Goal: Transaction & Acquisition: Book appointment/travel/reservation

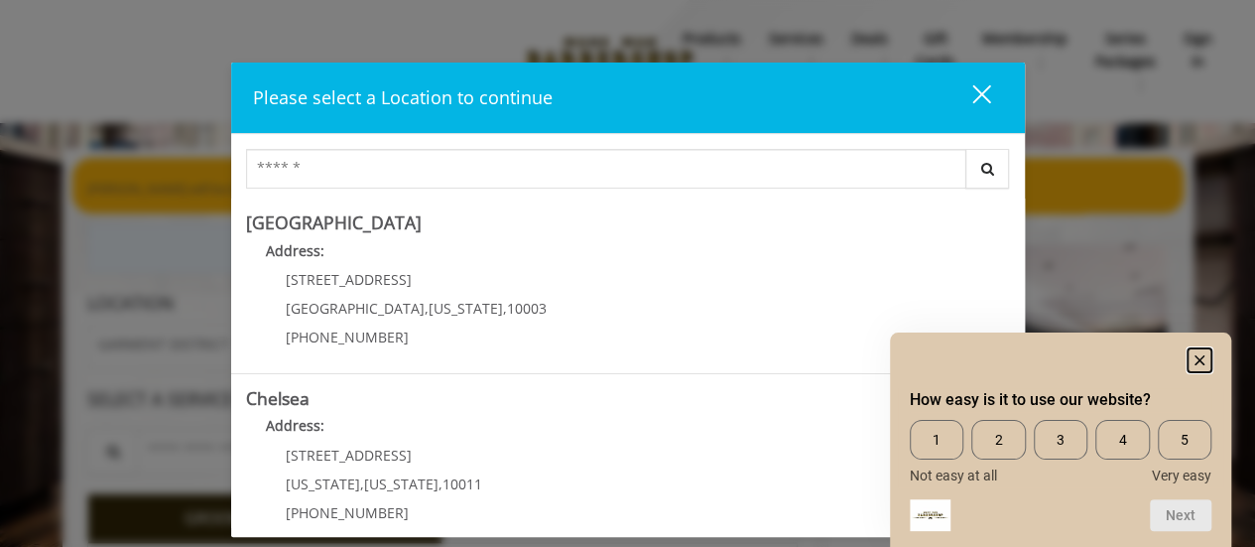
click at [1204, 356] on rect "Hide survey" at bounding box center [1200, 360] width 24 height 24
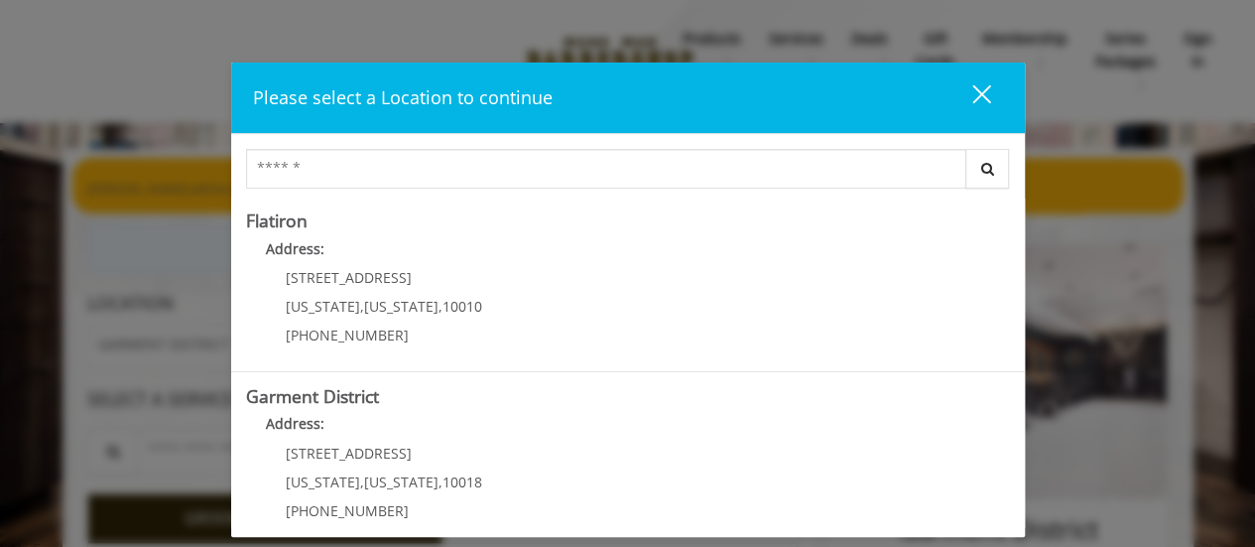
scroll to position [546, 0]
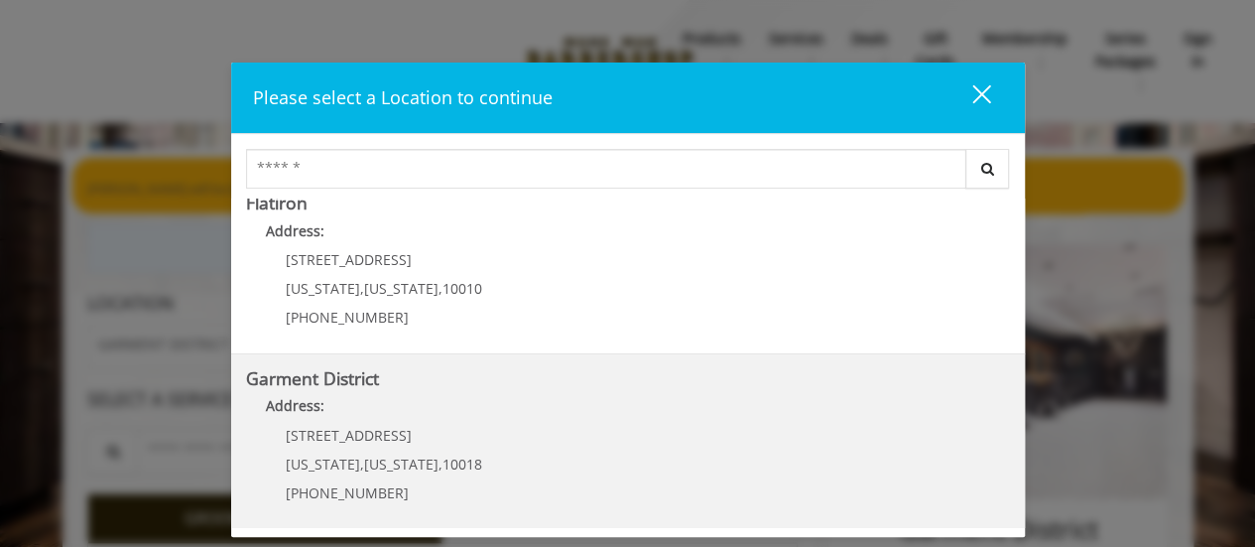
click at [380, 445] on div "1400 Broadway New York , New York , 10018 (212) 997-4247" at bounding box center [369, 471] width 246 height 86
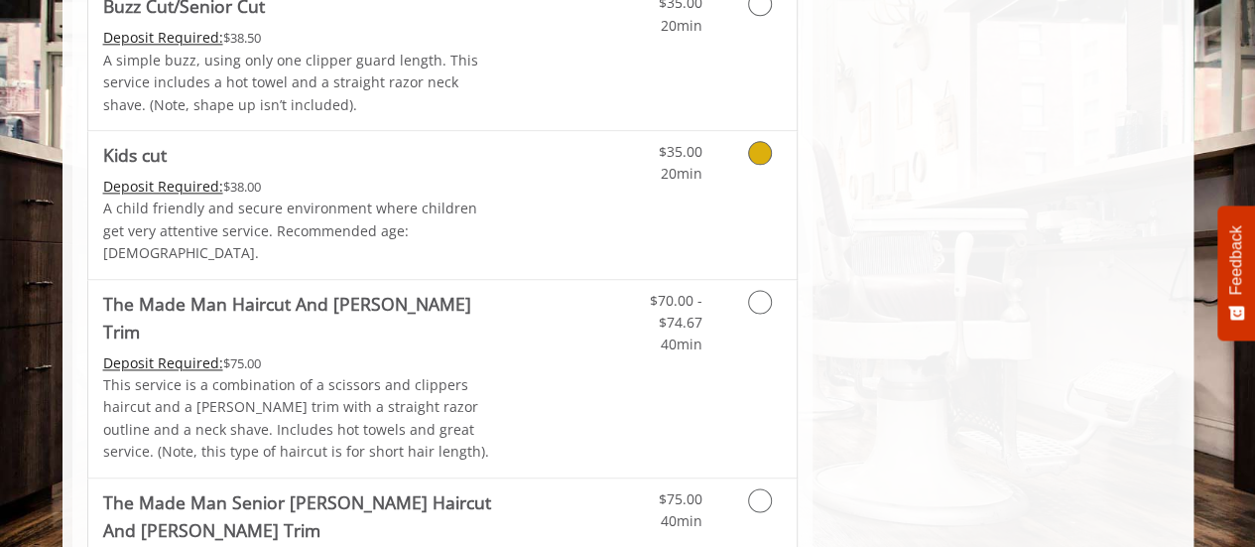
scroll to position [1290, 0]
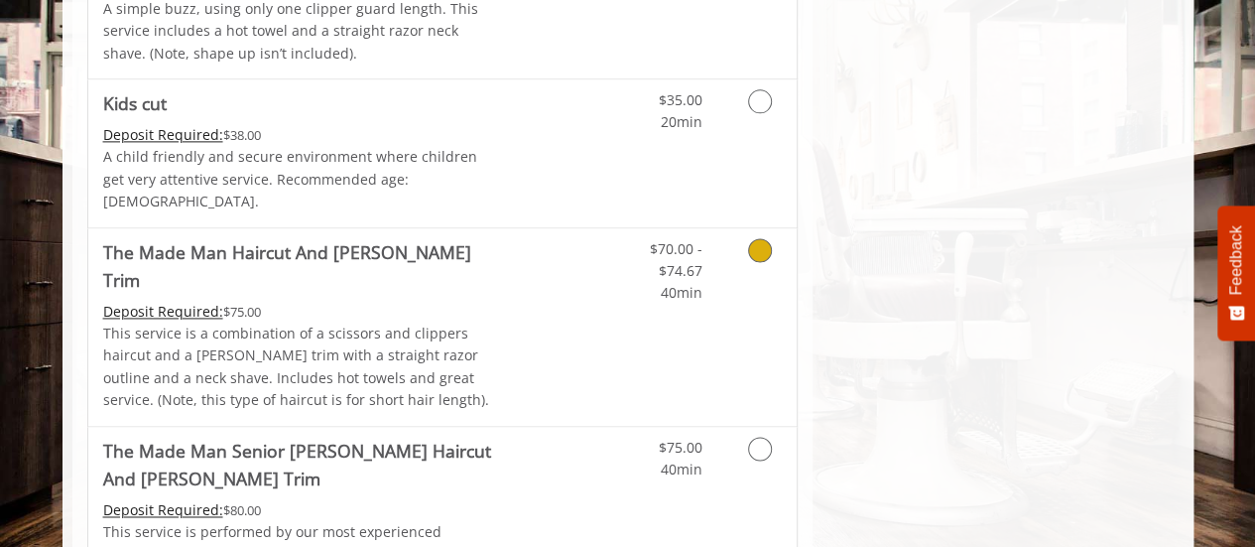
click at [650, 297] on div "$70.00 - $74.67 40min" at bounding box center [708, 326] width 178 height 197
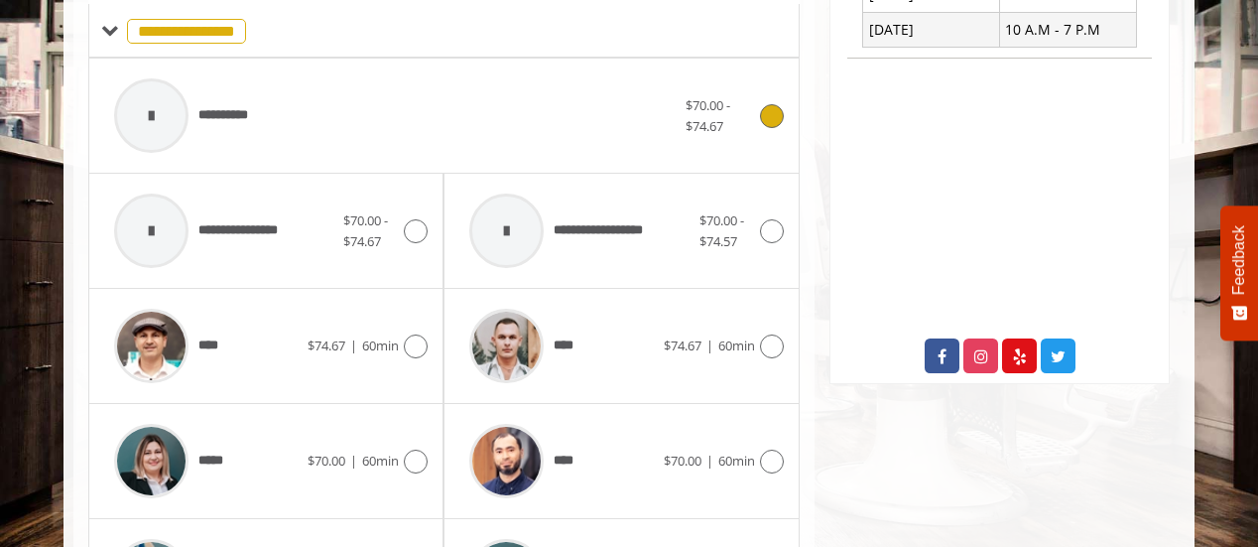
scroll to position [895, 0]
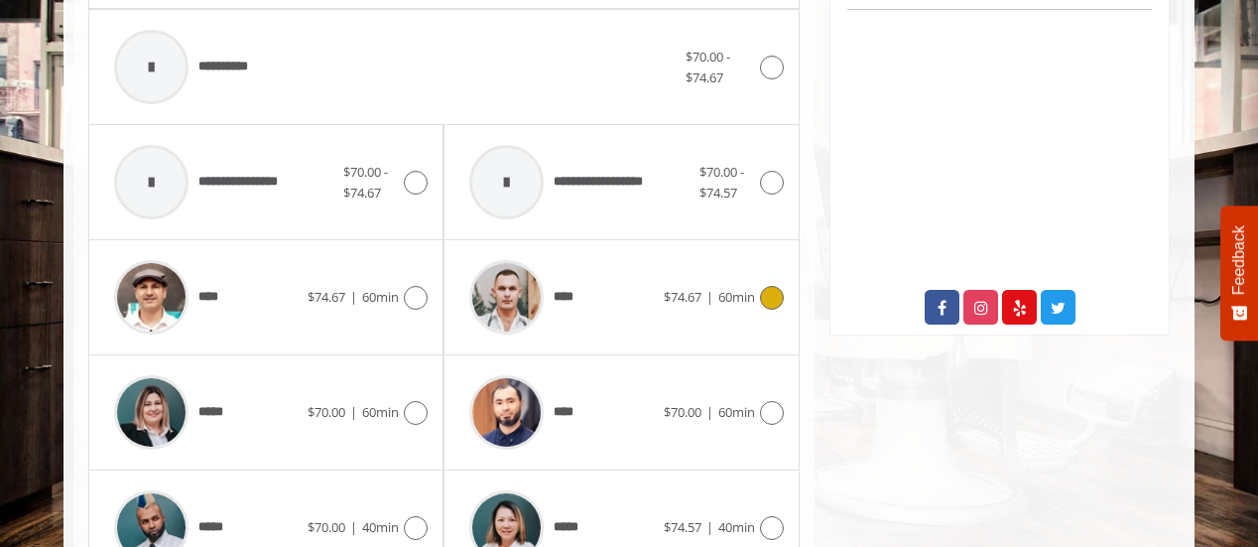
click at [760, 286] on icon at bounding box center [772, 298] width 24 height 24
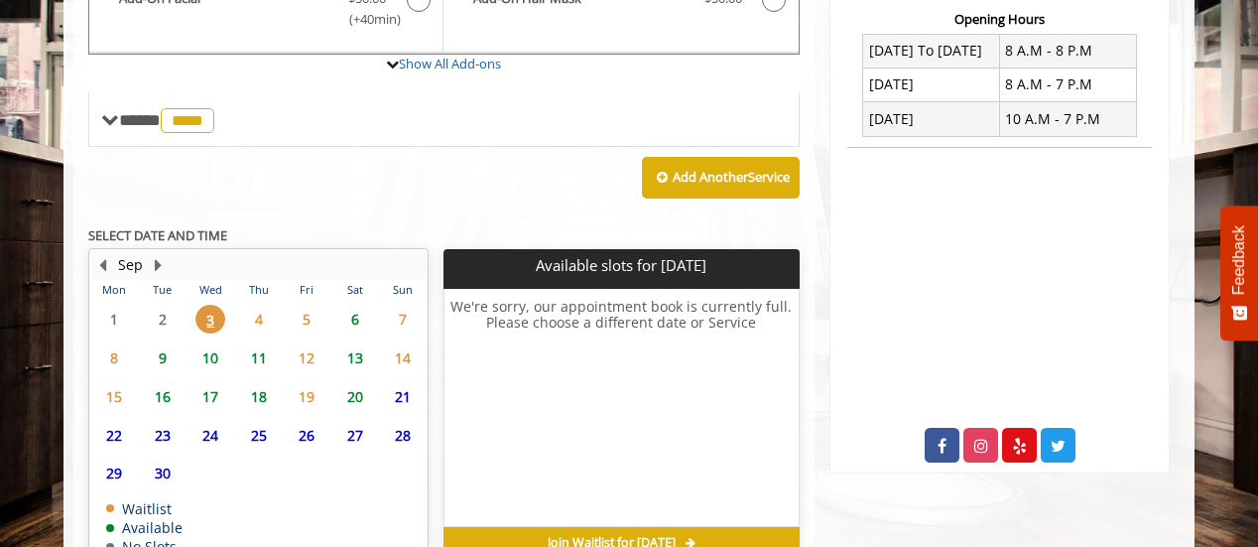
scroll to position [788, 0]
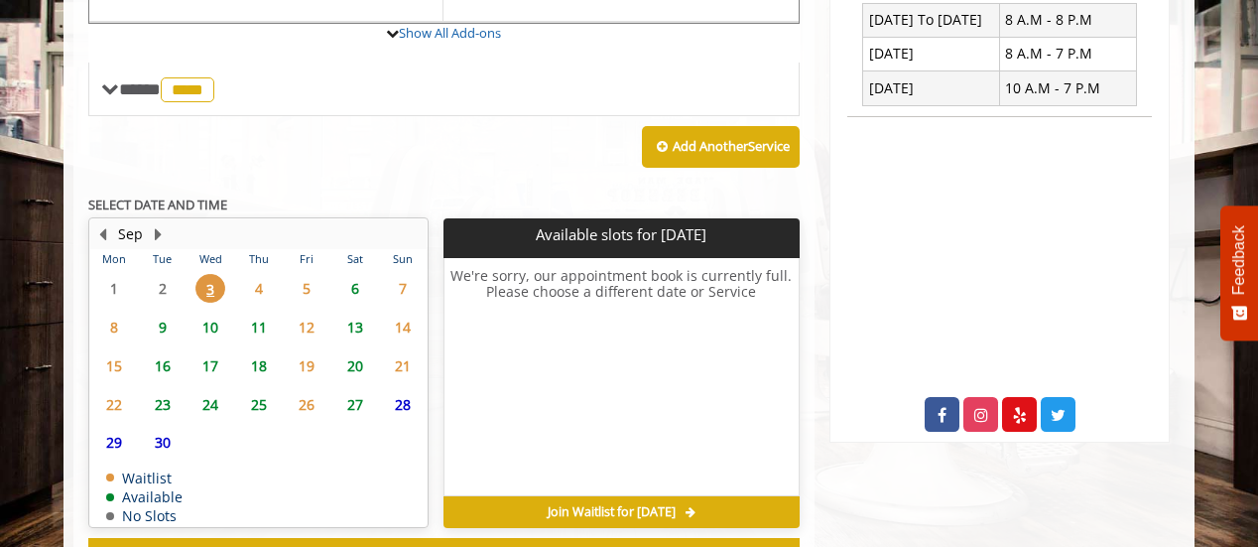
click at [264, 274] on span "4" at bounding box center [259, 288] width 30 height 29
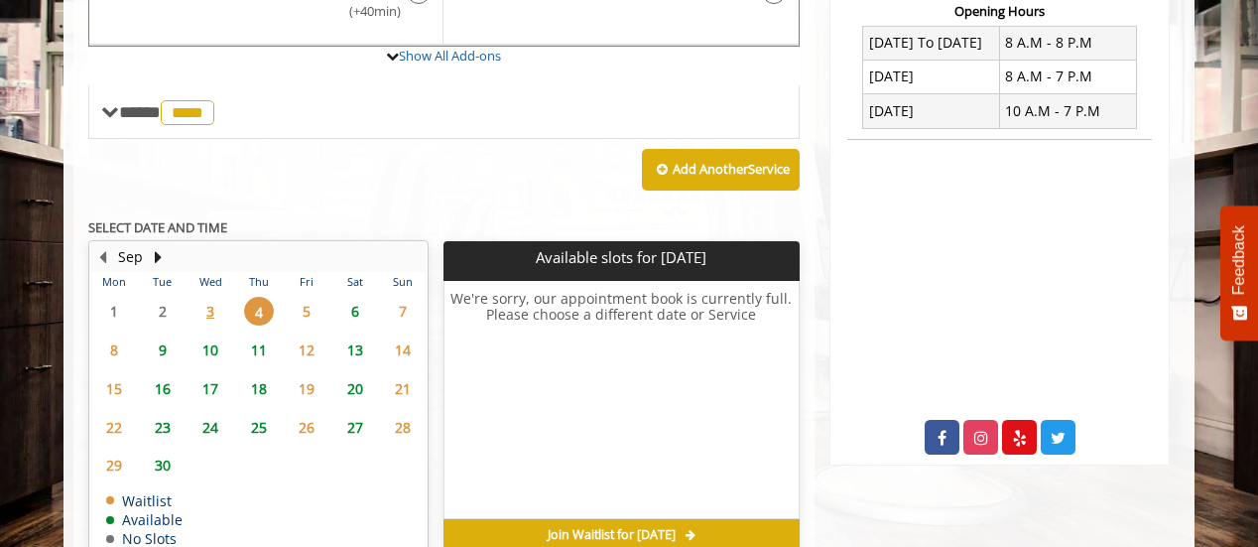
scroll to position [796, 0]
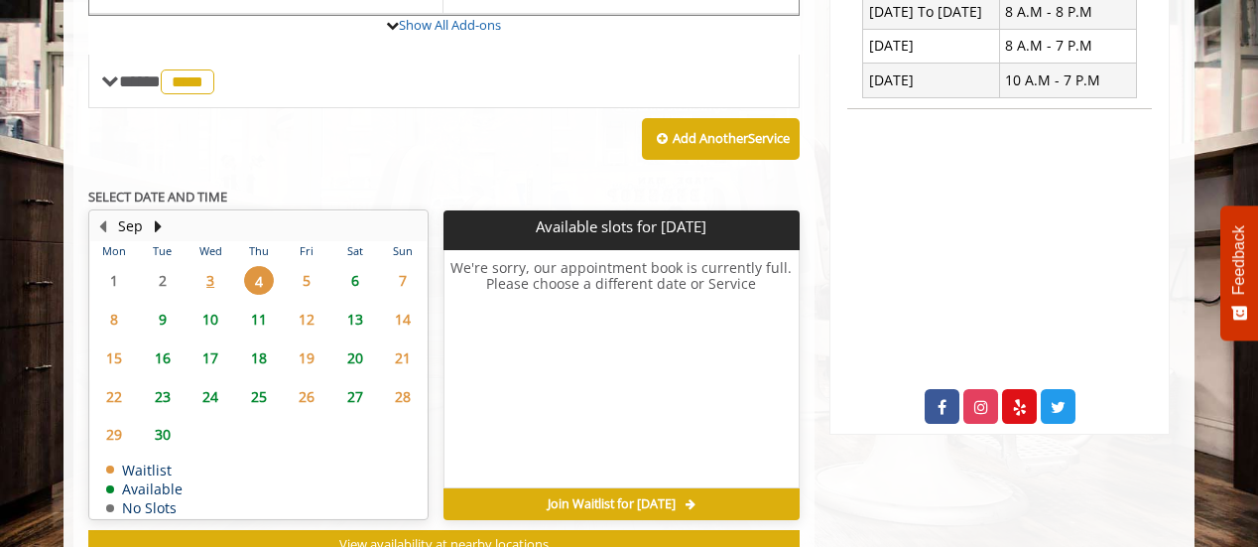
click at [167, 305] on span "9" at bounding box center [163, 319] width 30 height 29
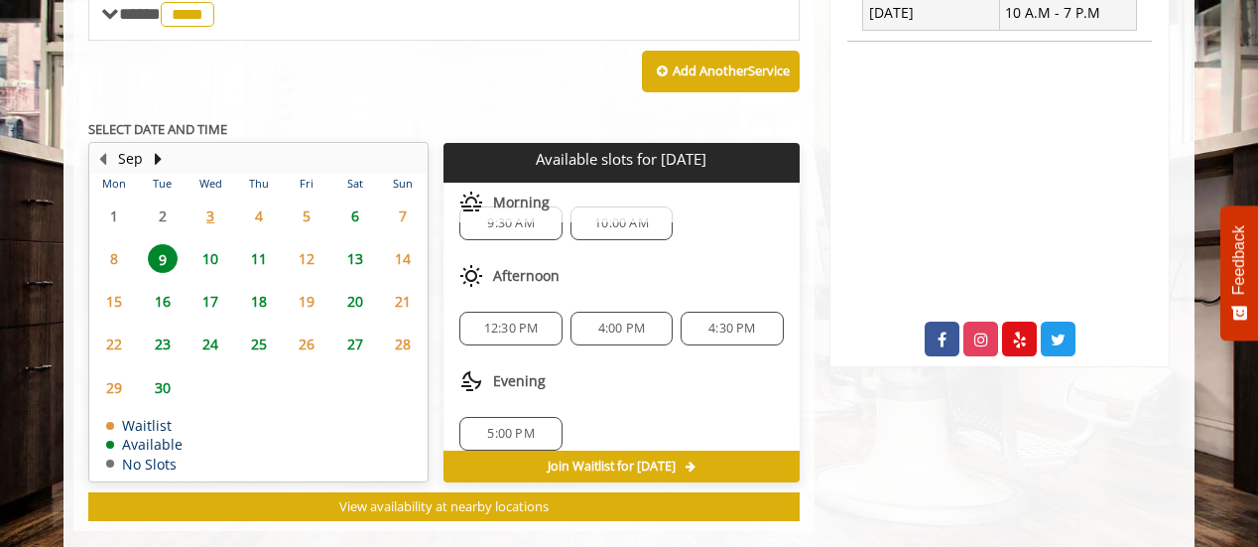
scroll to position [46, 0]
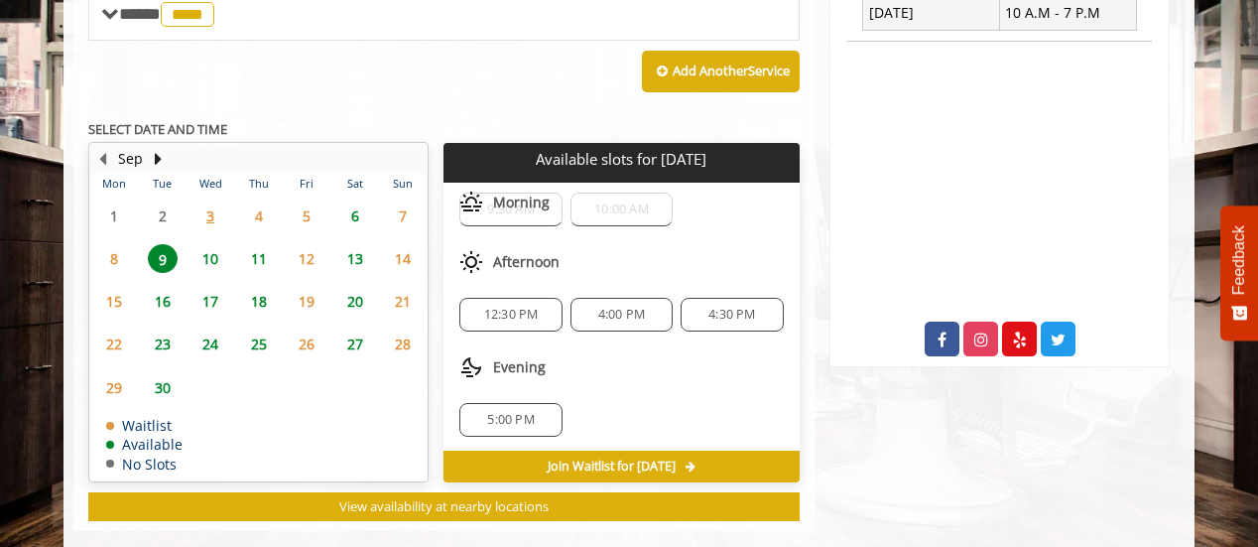
click at [223, 244] on span "10" at bounding box center [210, 258] width 30 height 29
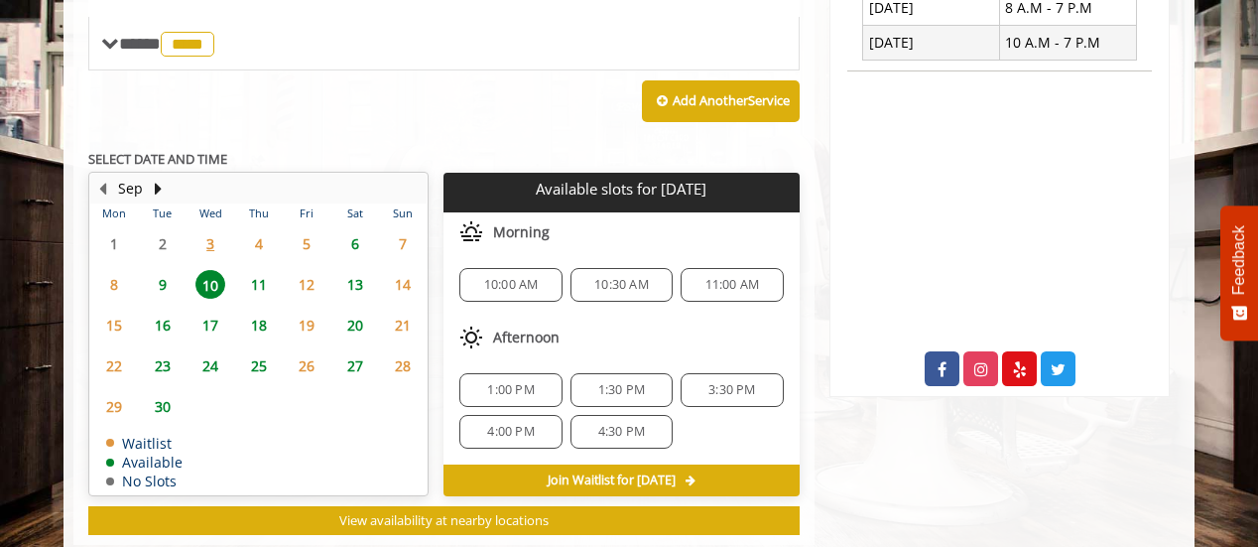
scroll to position [845, 0]
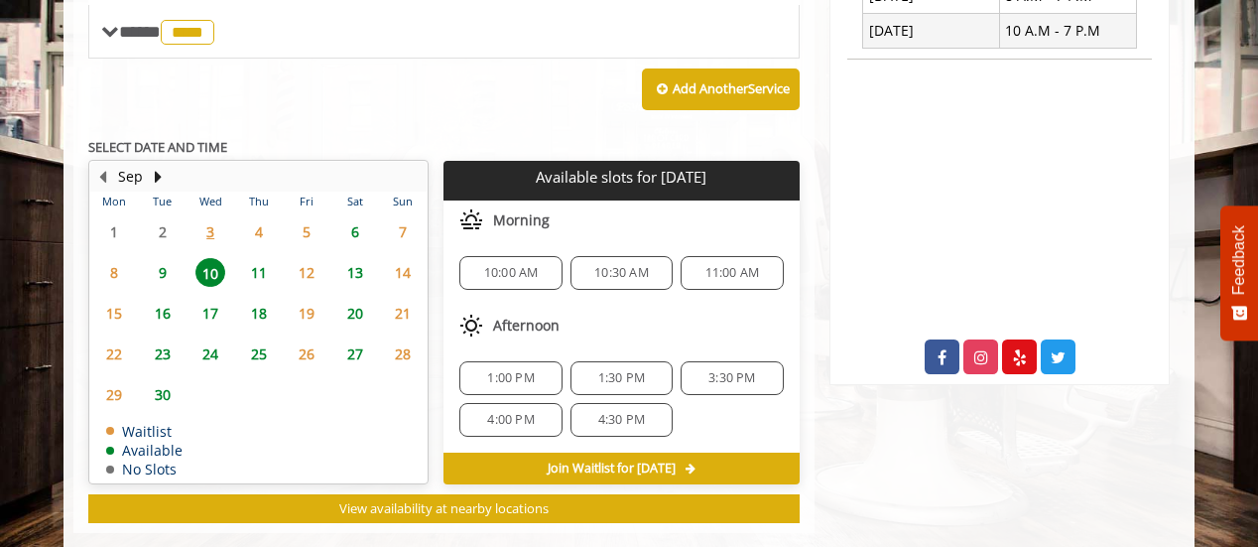
click at [260, 258] on span "11" at bounding box center [259, 272] width 30 height 29
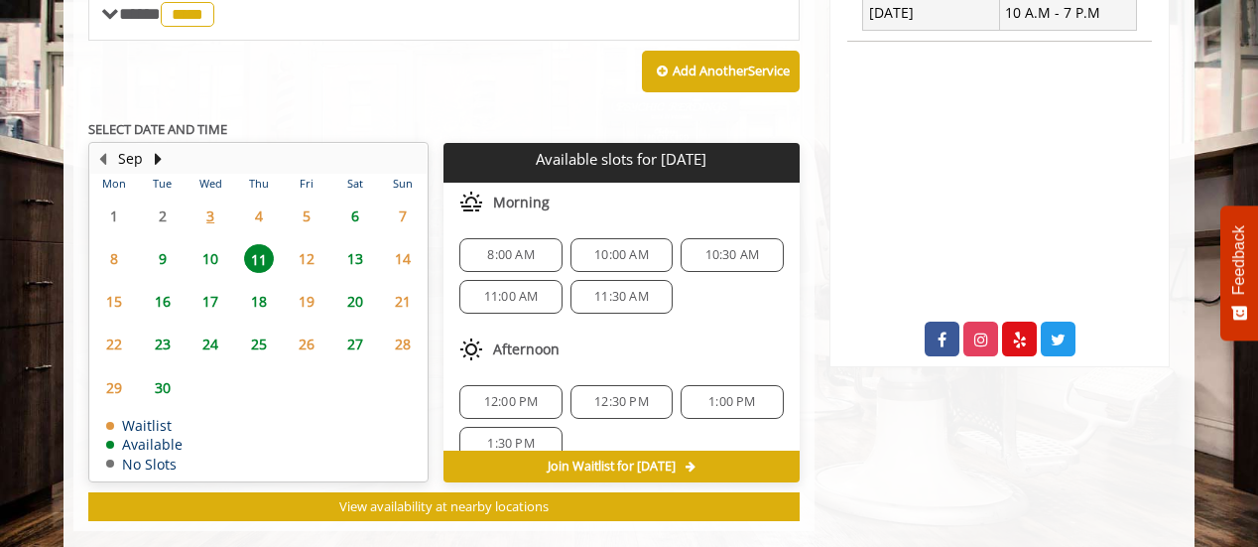
scroll to position [23, 0]
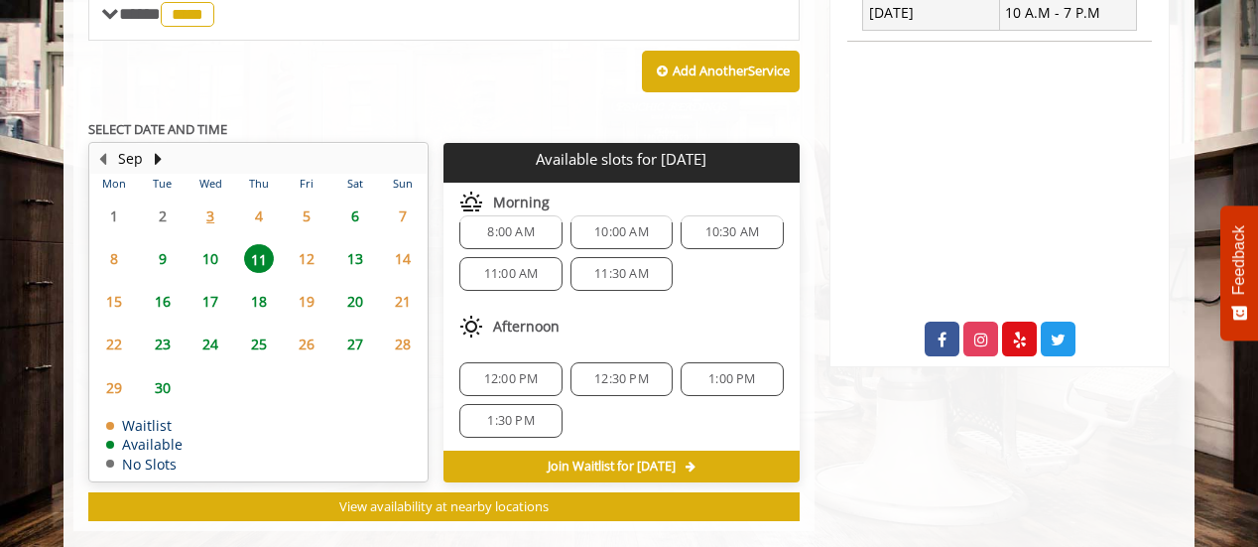
click at [362, 244] on span "13" at bounding box center [355, 258] width 30 height 29
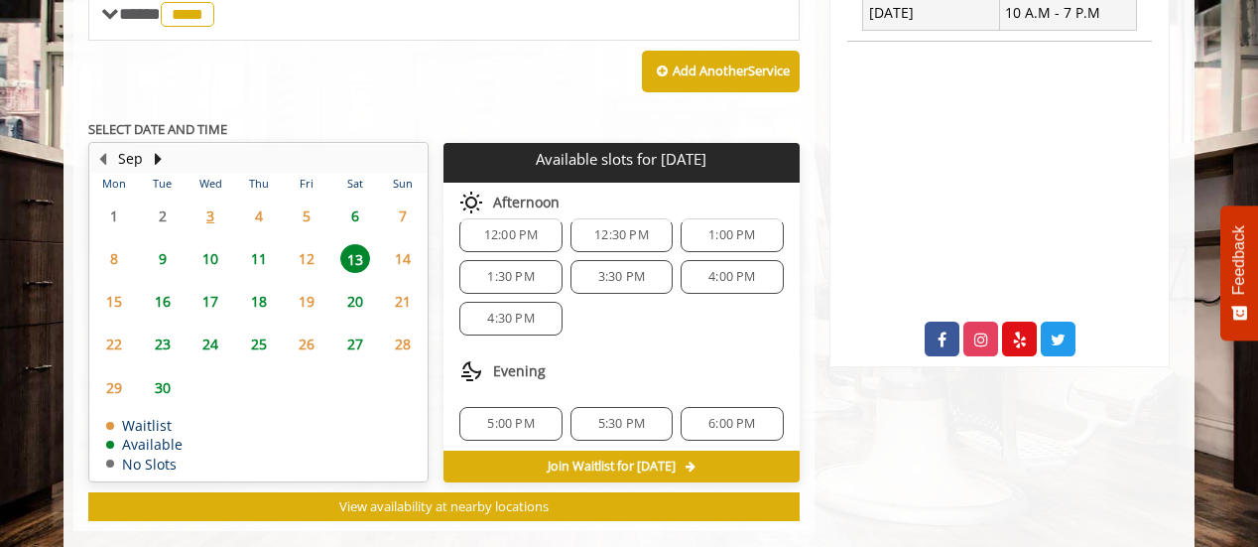
scroll to position [209, 0]
click at [160, 244] on span "9" at bounding box center [163, 258] width 30 height 29
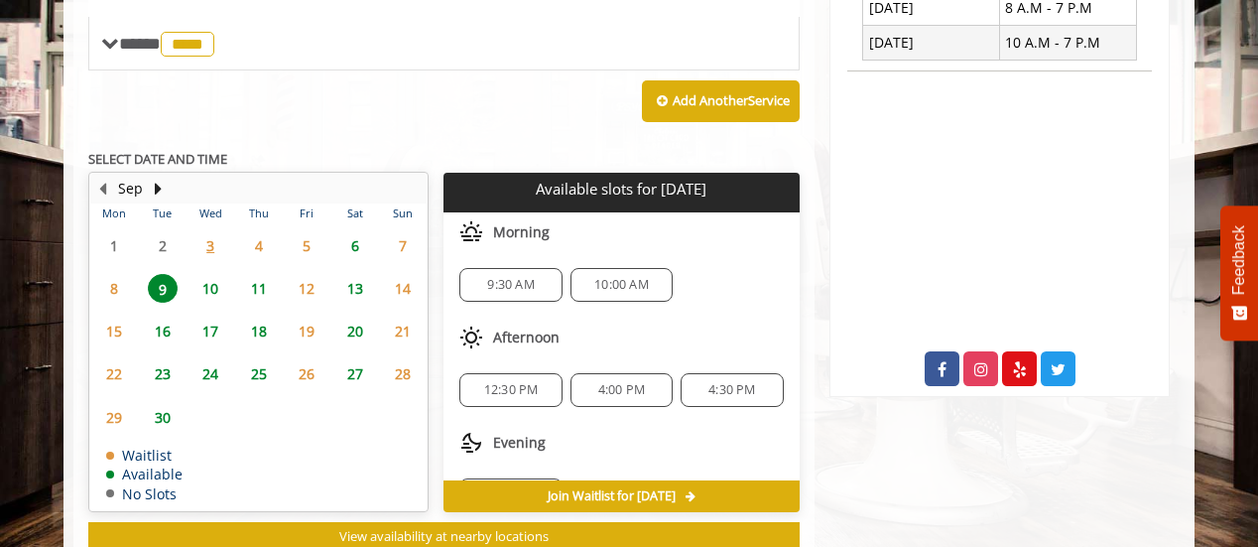
scroll to position [863, 0]
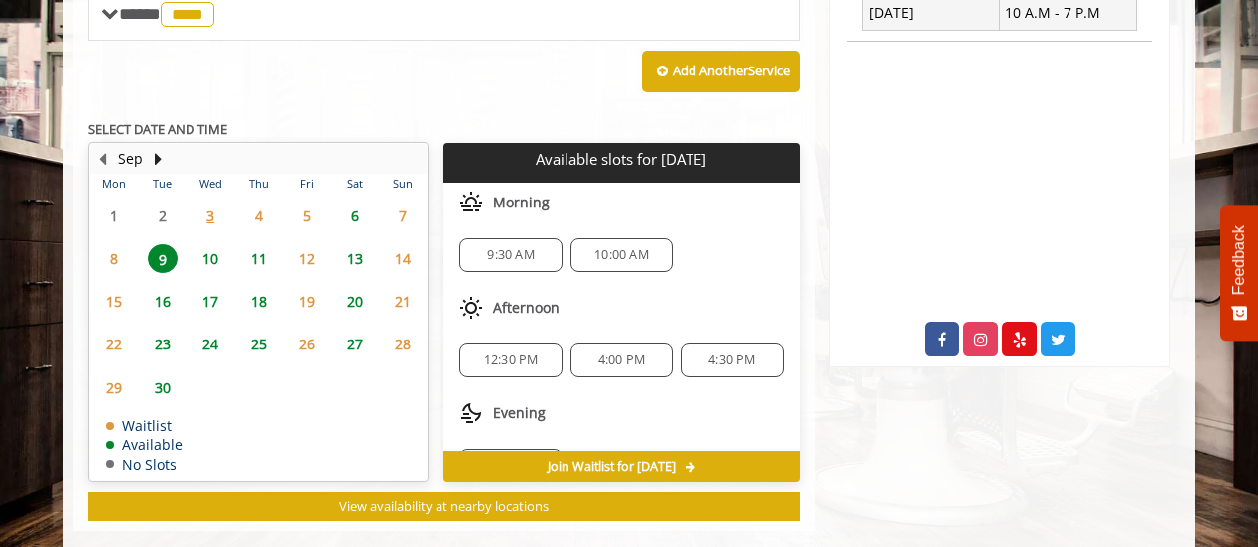
click at [353, 201] on span "6" at bounding box center [355, 215] width 30 height 29
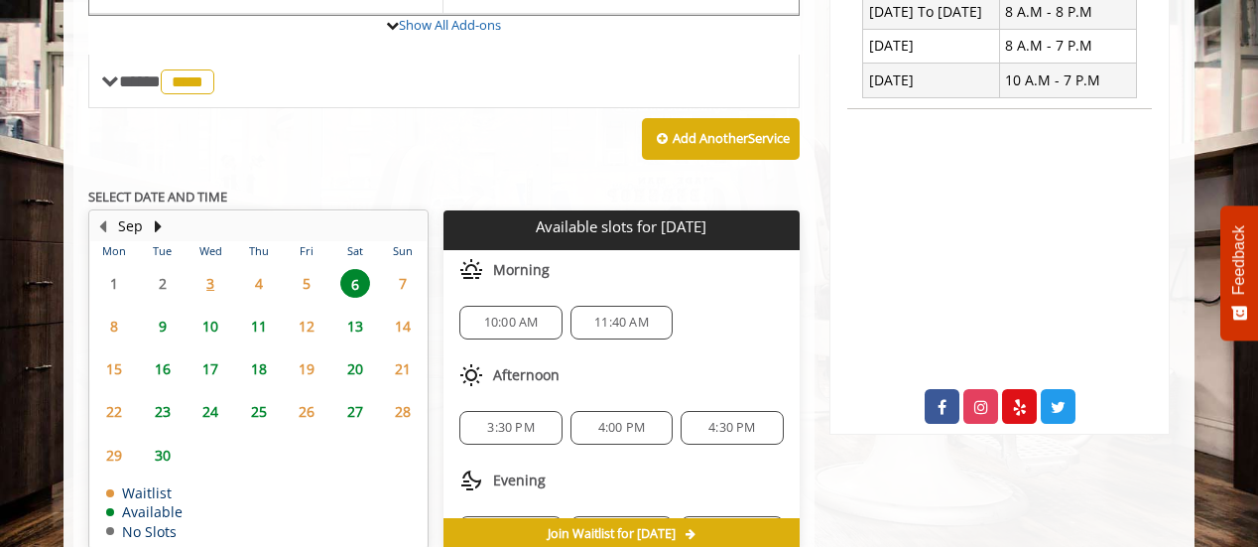
scroll to position [764, 0]
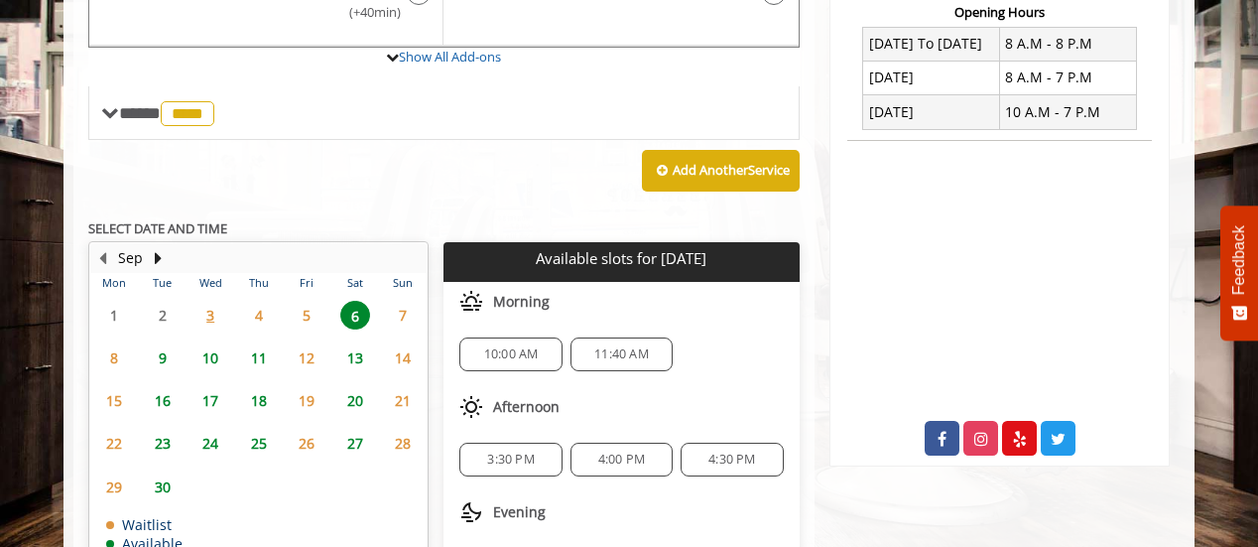
click at [166, 343] on span "9" at bounding box center [163, 357] width 30 height 29
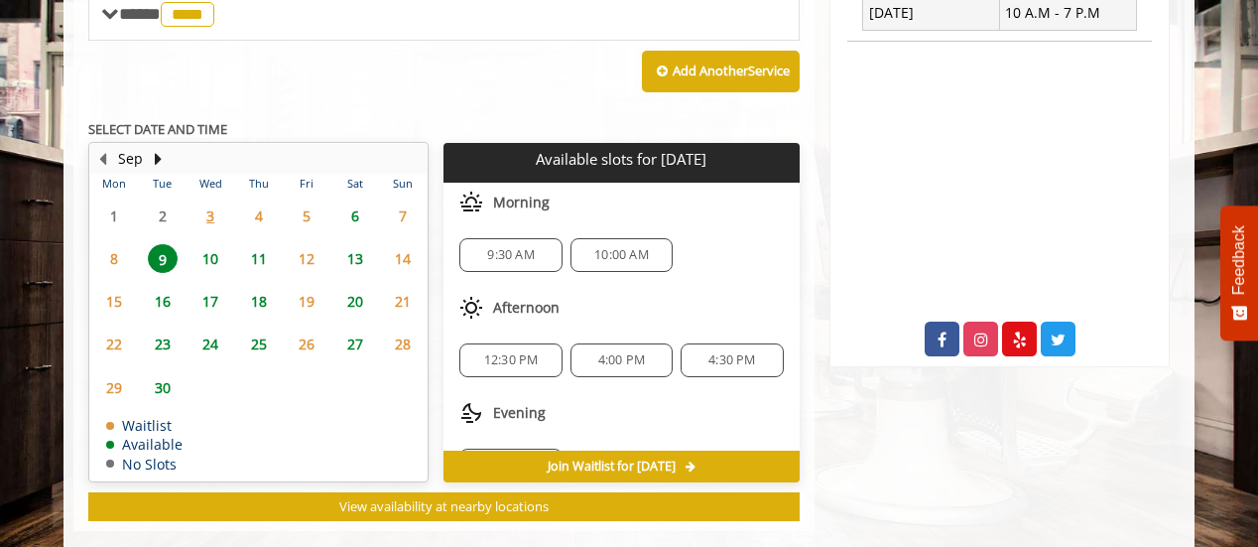
scroll to position [46, 0]
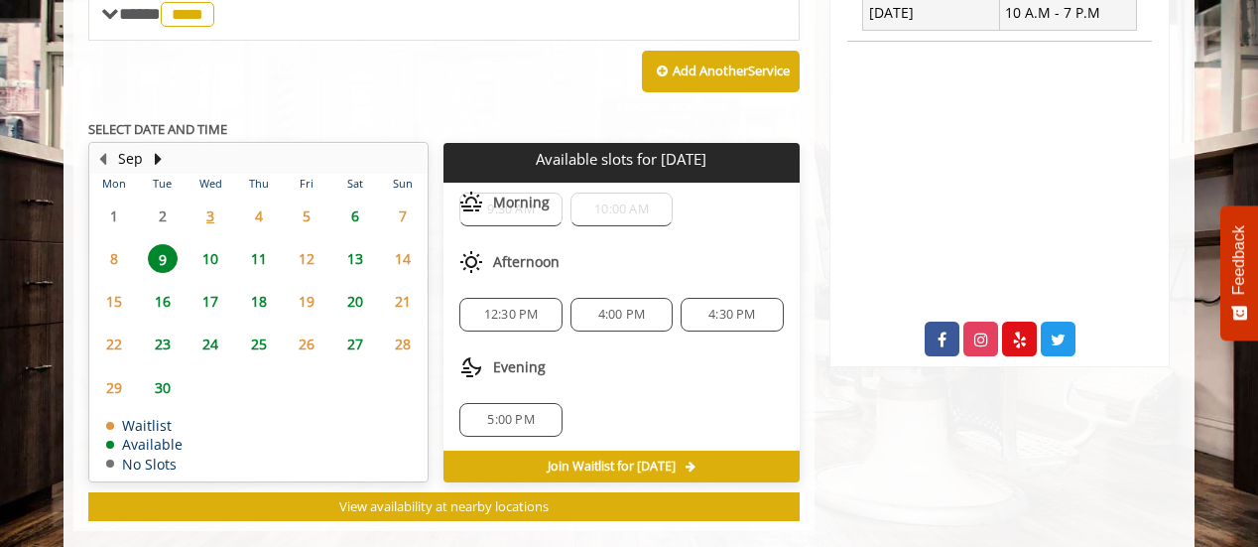
click at [519, 412] on span "5:00 PM" at bounding box center [510, 420] width 47 height 16
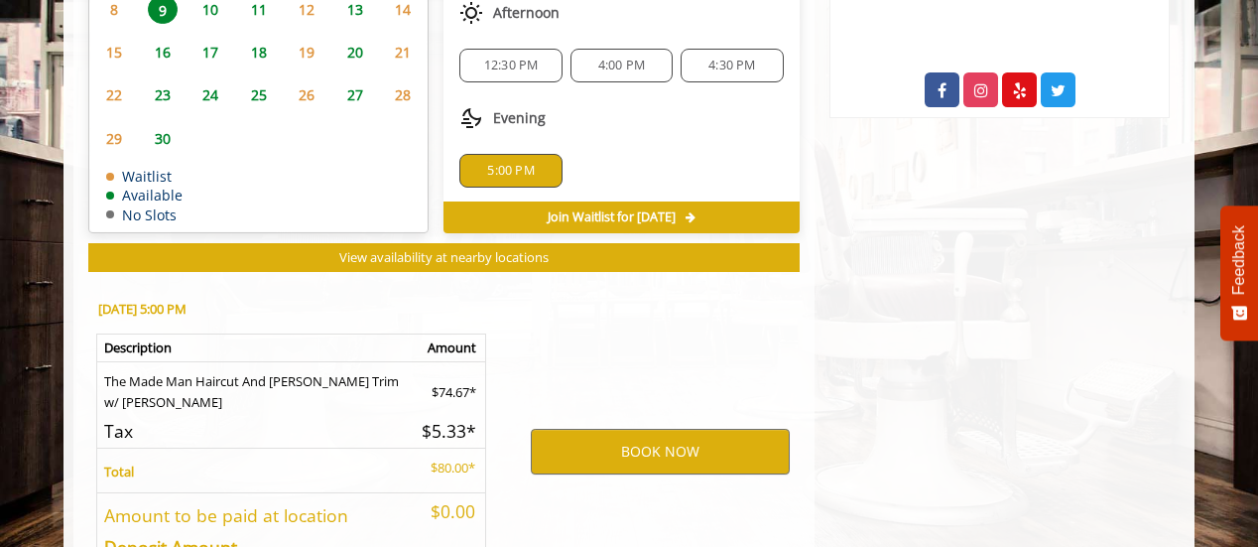
scroll to position [1220, 0]
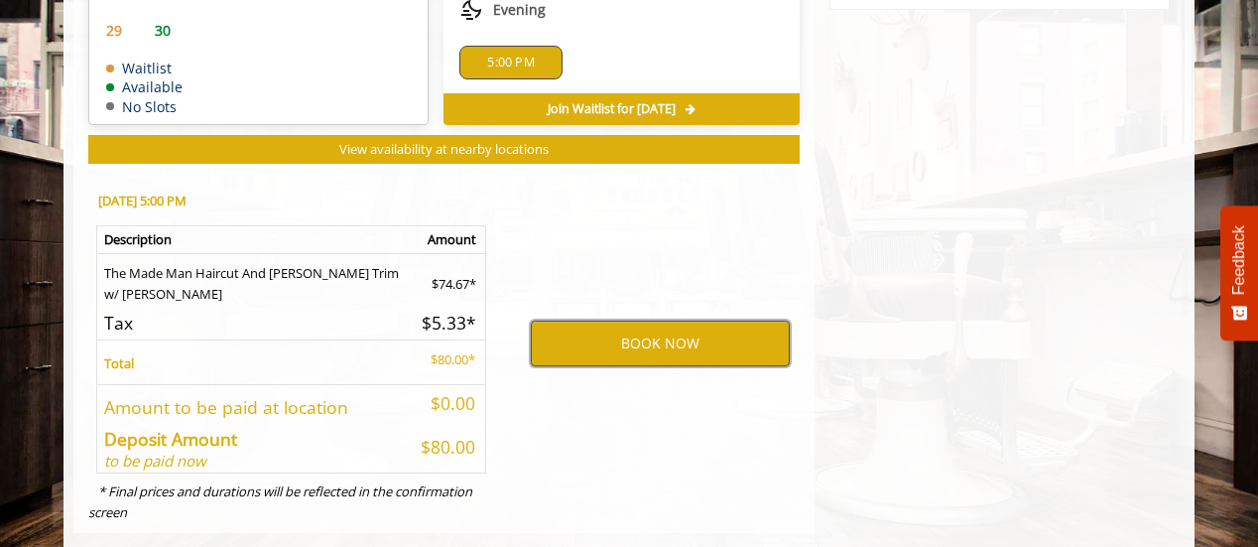
click at [635, 320] on button "BOOK NOW" at bounding box center [660, 343] width 259 height 46
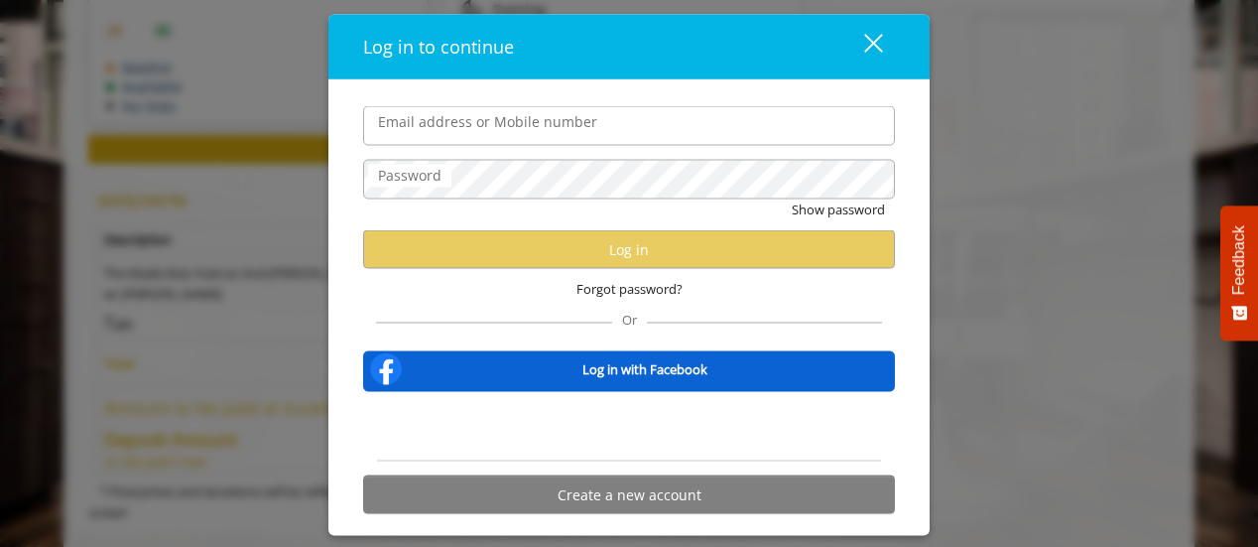
type input "**********"
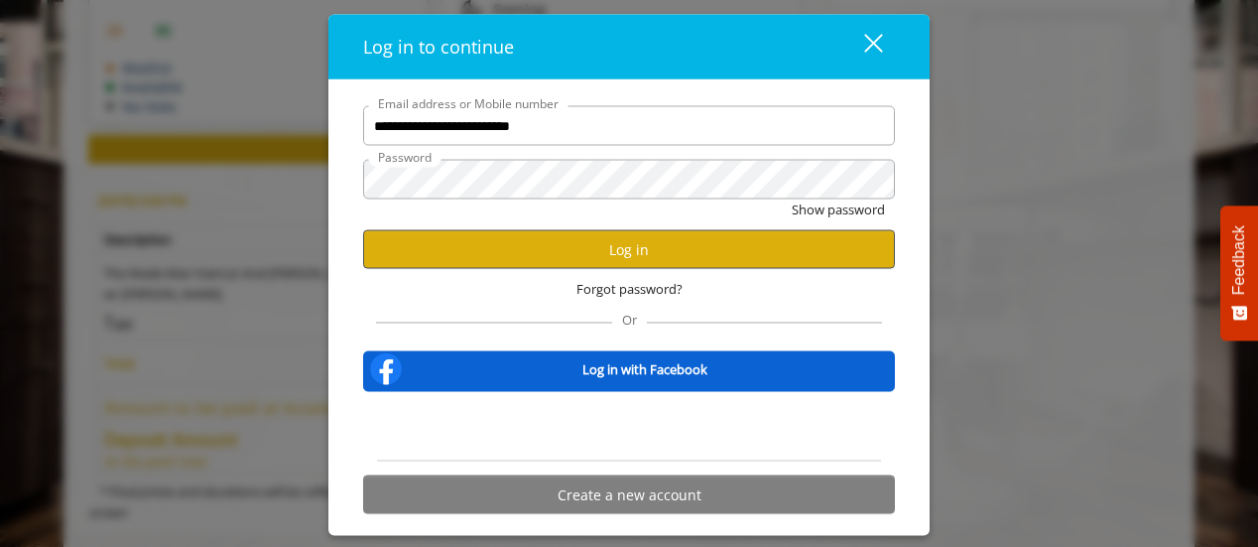
scroll to position [0, 0]
click at [609, 242] on button "Log in" at bounding box center [629, 249] width 532 height 39
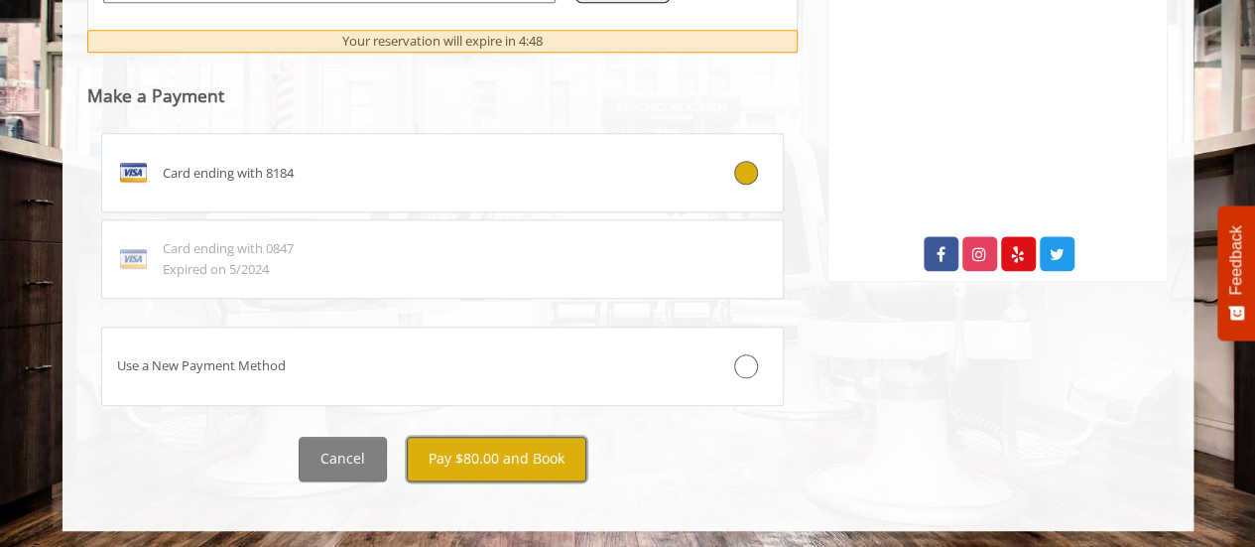
click at [516, 459] on button "Pay $80.00 and Book" at bounding box center [497, 459] width 180 height 45
